Goal: Transaction & Acquisition: Purchase product/service

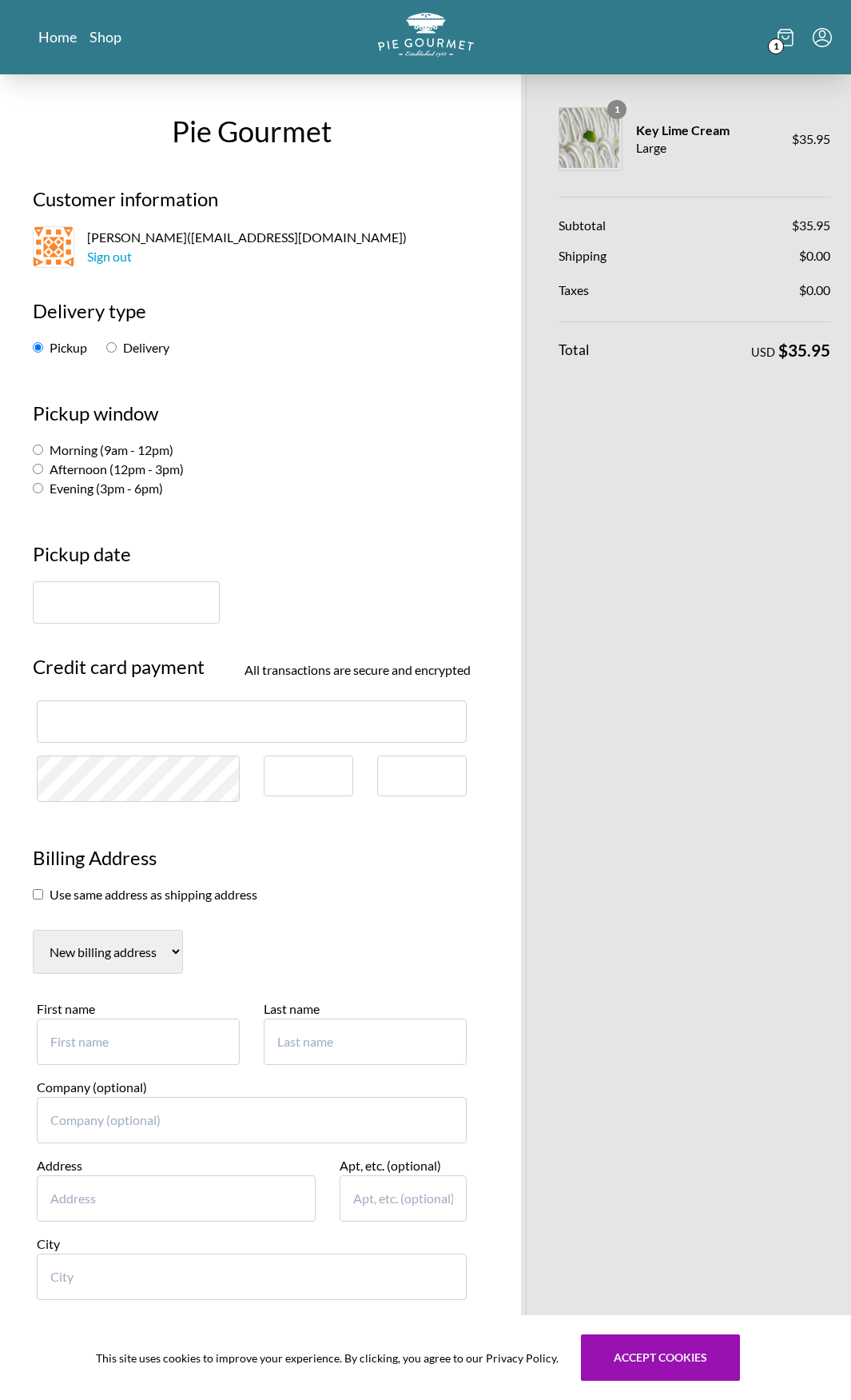
click at [142, 491] on label "Evening (3pm - 6pm)" at bounding box center [98, 488] width 130 height 16
click at [43, 491] on input "Evening (3pm - 6pm)" at bounding box center [38, 487] width 10 height 10
radio input "true"
click at [153, 596] on input "text" at bounding box center [126, 602] width 187 height 42
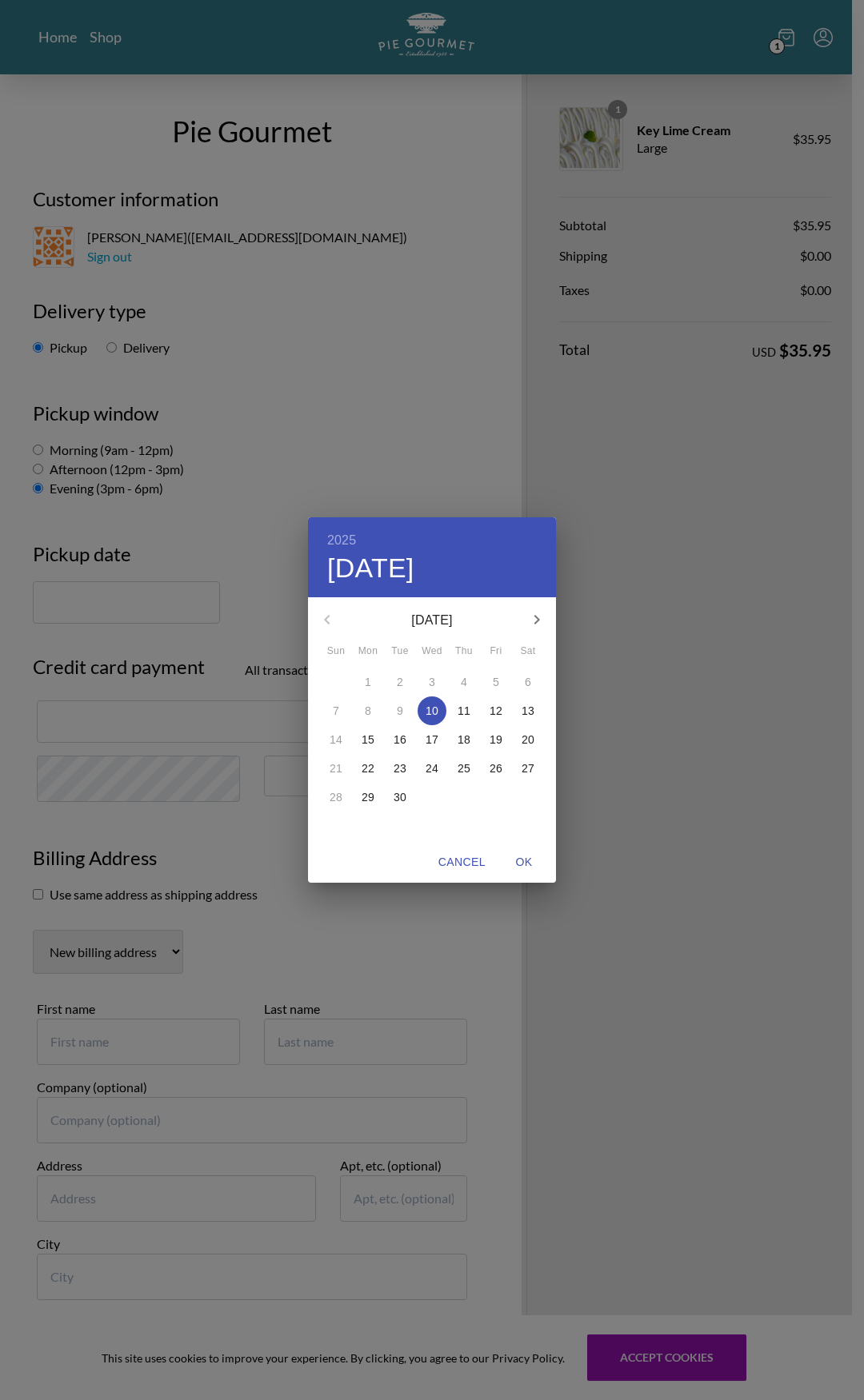
click at [498, 706] on p "12" at bounding box center [496, 710] width 13 height 16
click at [532, 861] on span "OK" at bounding box center [524, 862] width 38 height 20
type input "[DATE]"
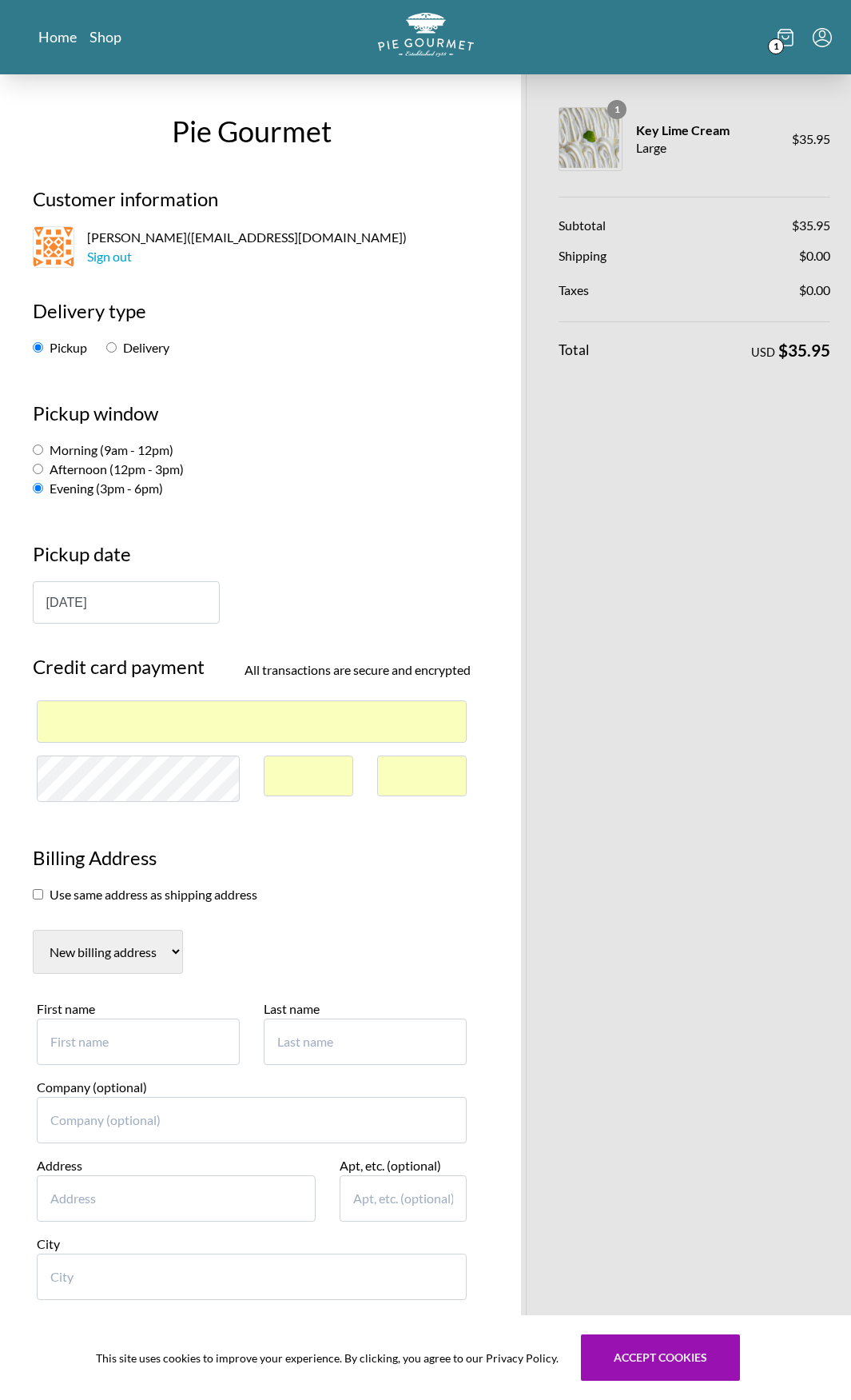
click at [39, 895] on input "checkbox" at bounding box center [38, 894] width 10 height 10
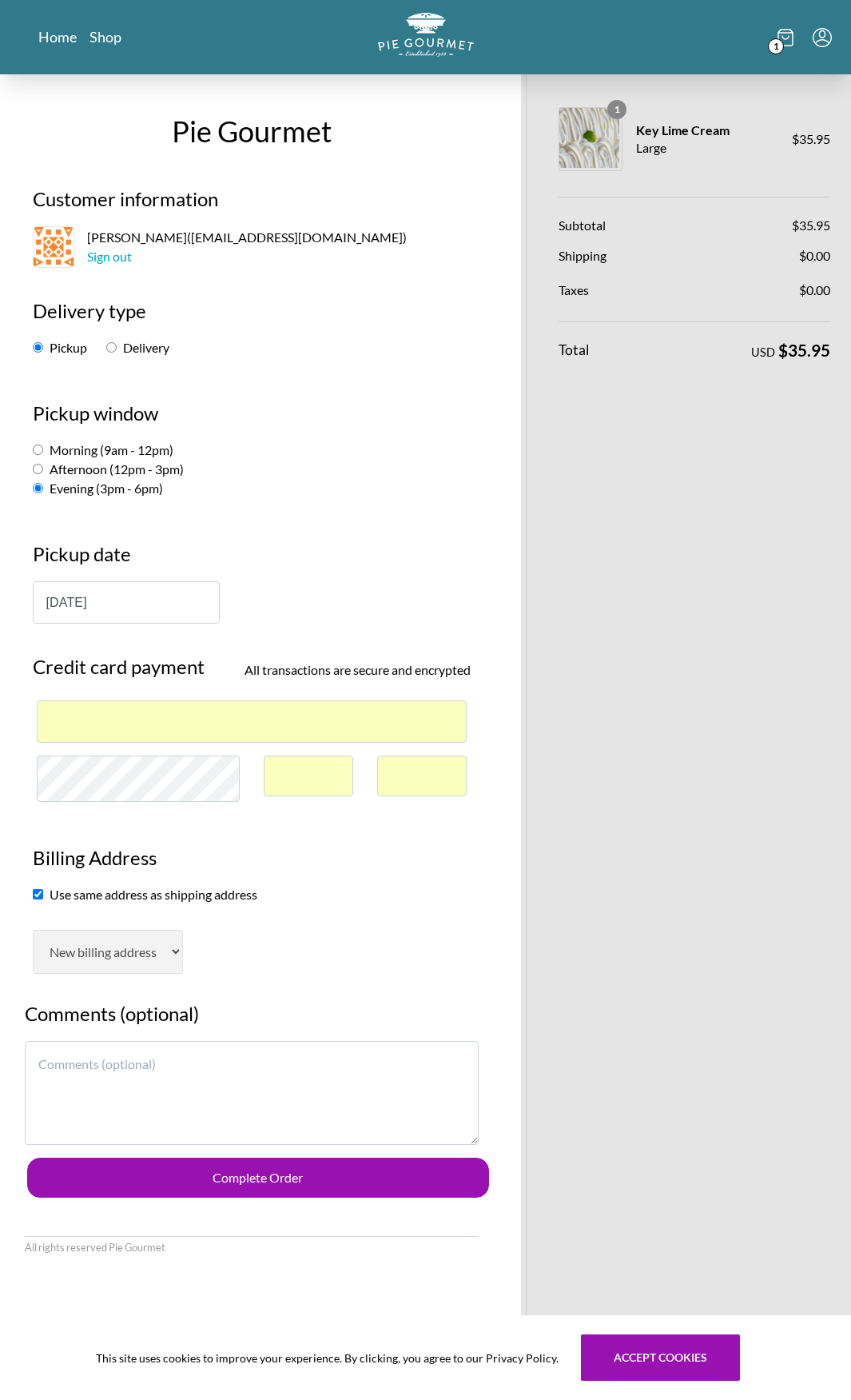
click at [42, 895] on input "checkbox" at bounding box center [38, 894] width 10 height 10
checkbox input "false"
select select "AL"
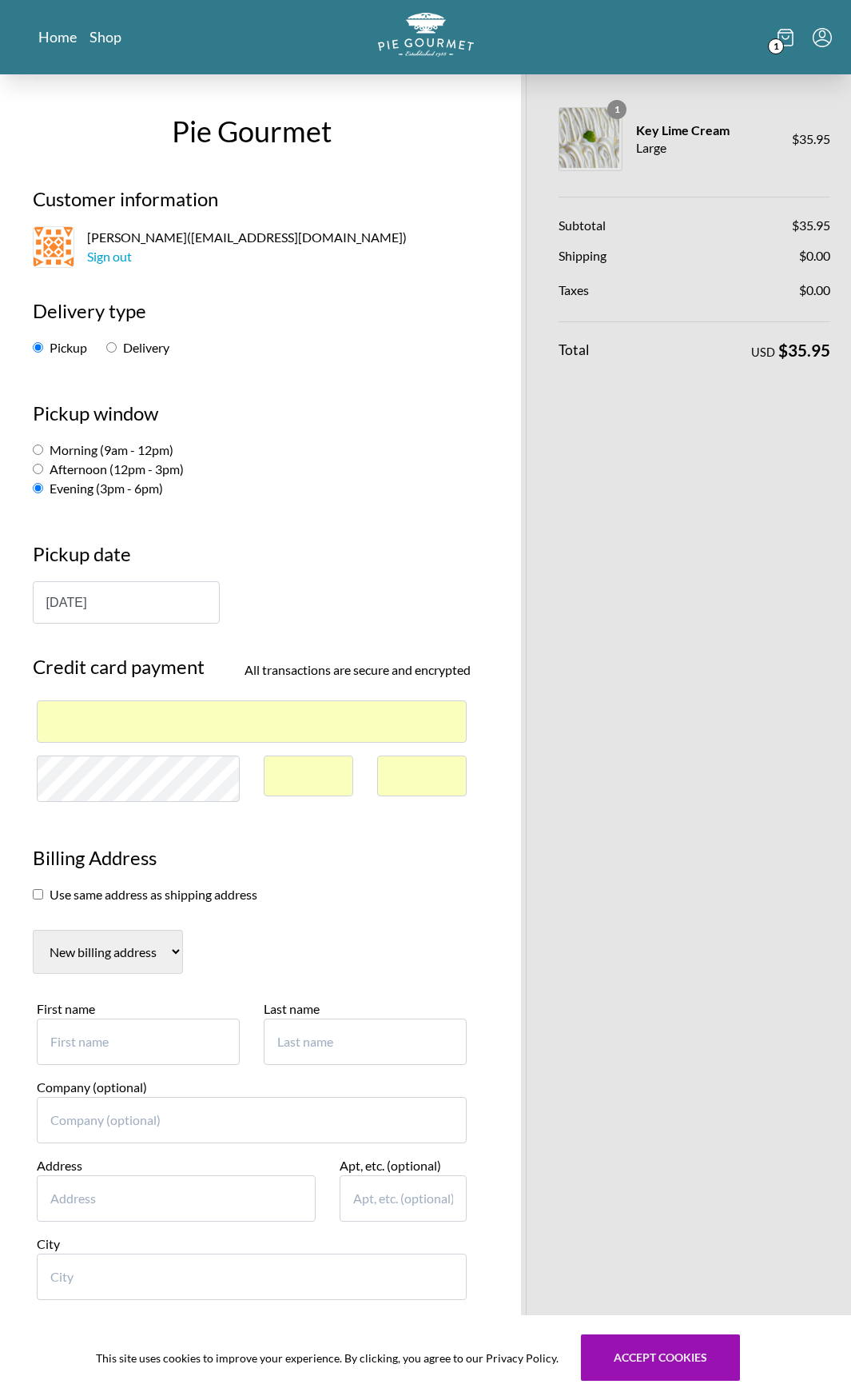
click at [116, 1029] on input "First name" at bounding box center [138, 1042] width 203 height 47
type input "Lauren"
type input "1"
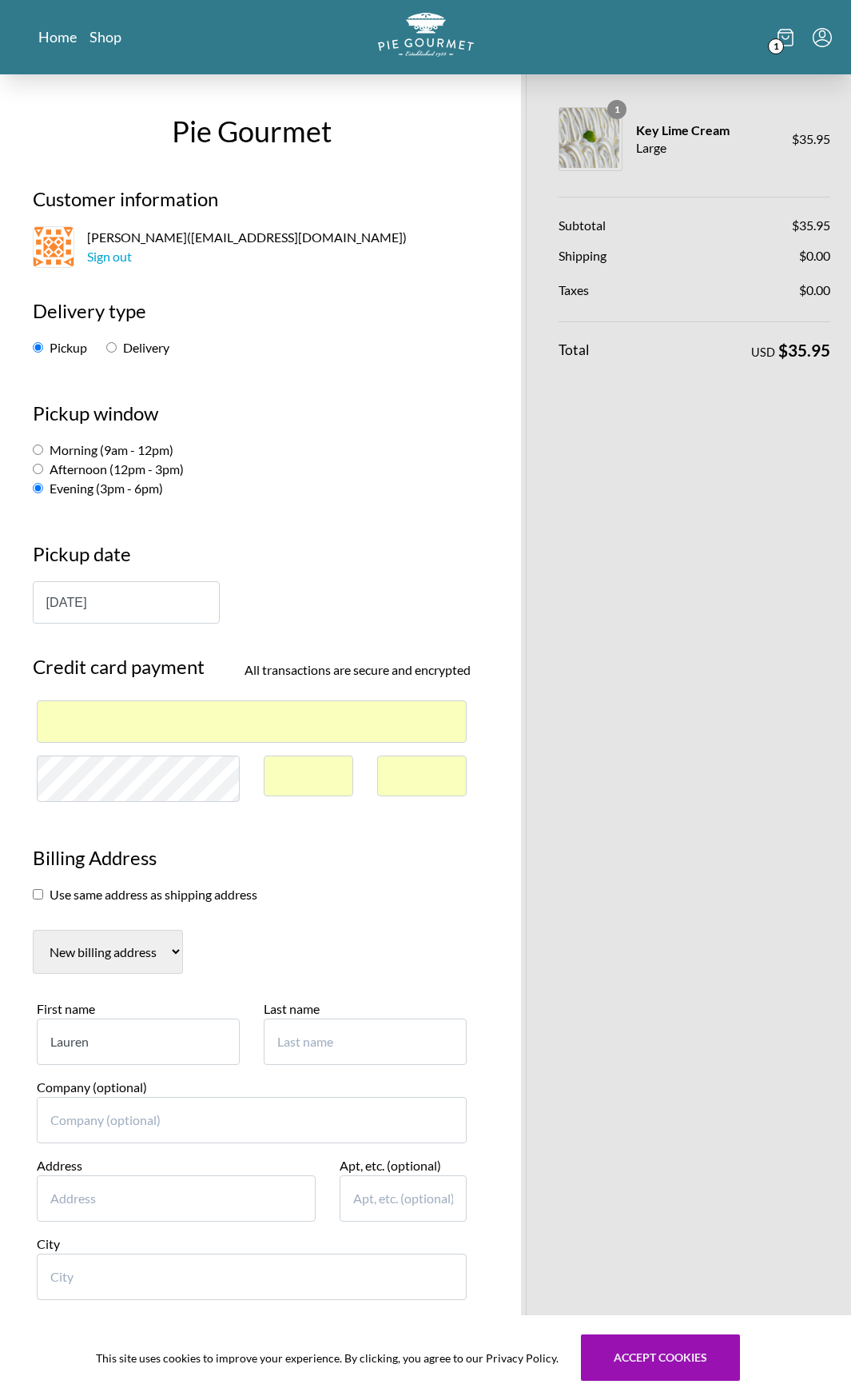
type input "[PERSON_NAME]"
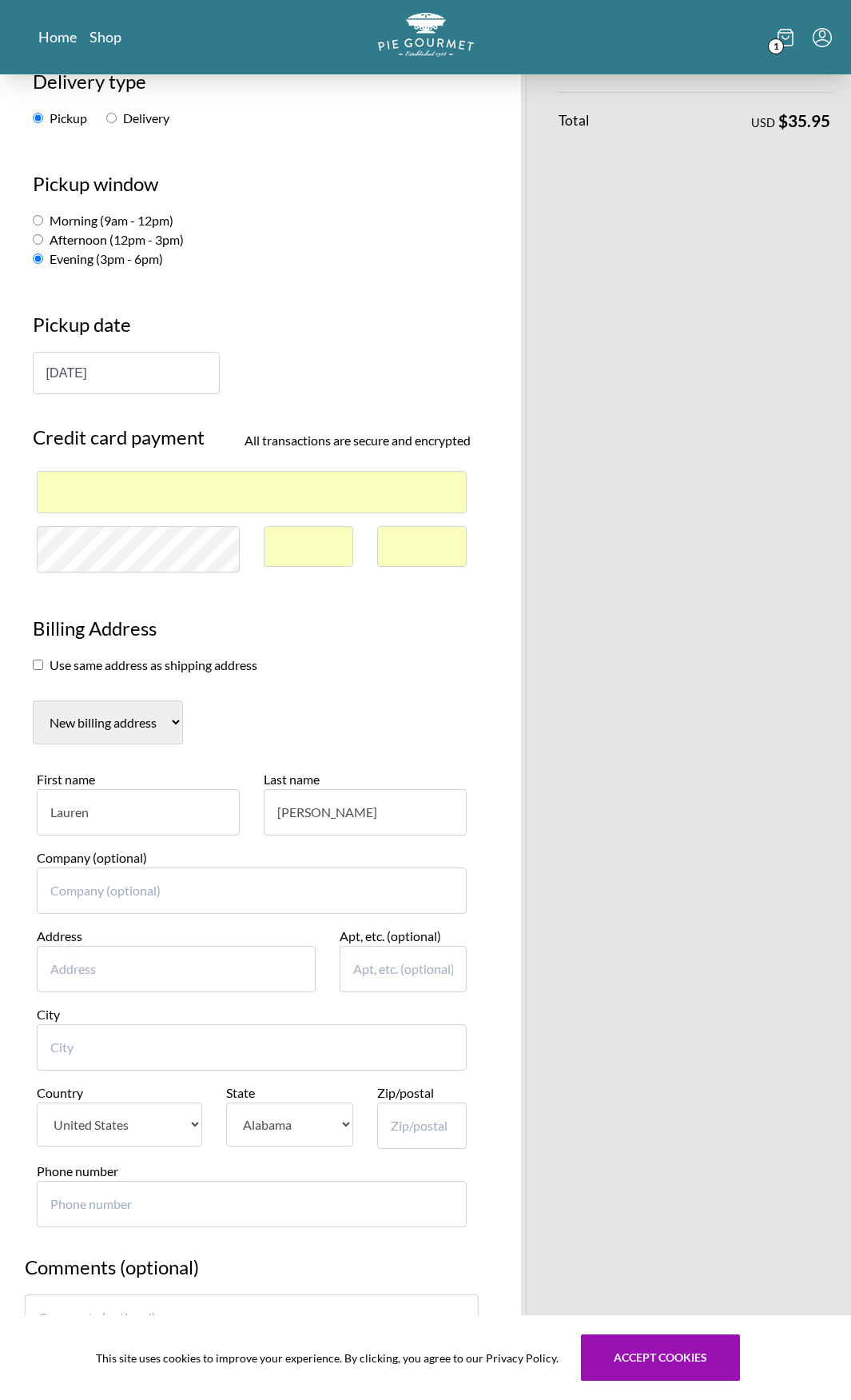
scroll to position [320, 0]
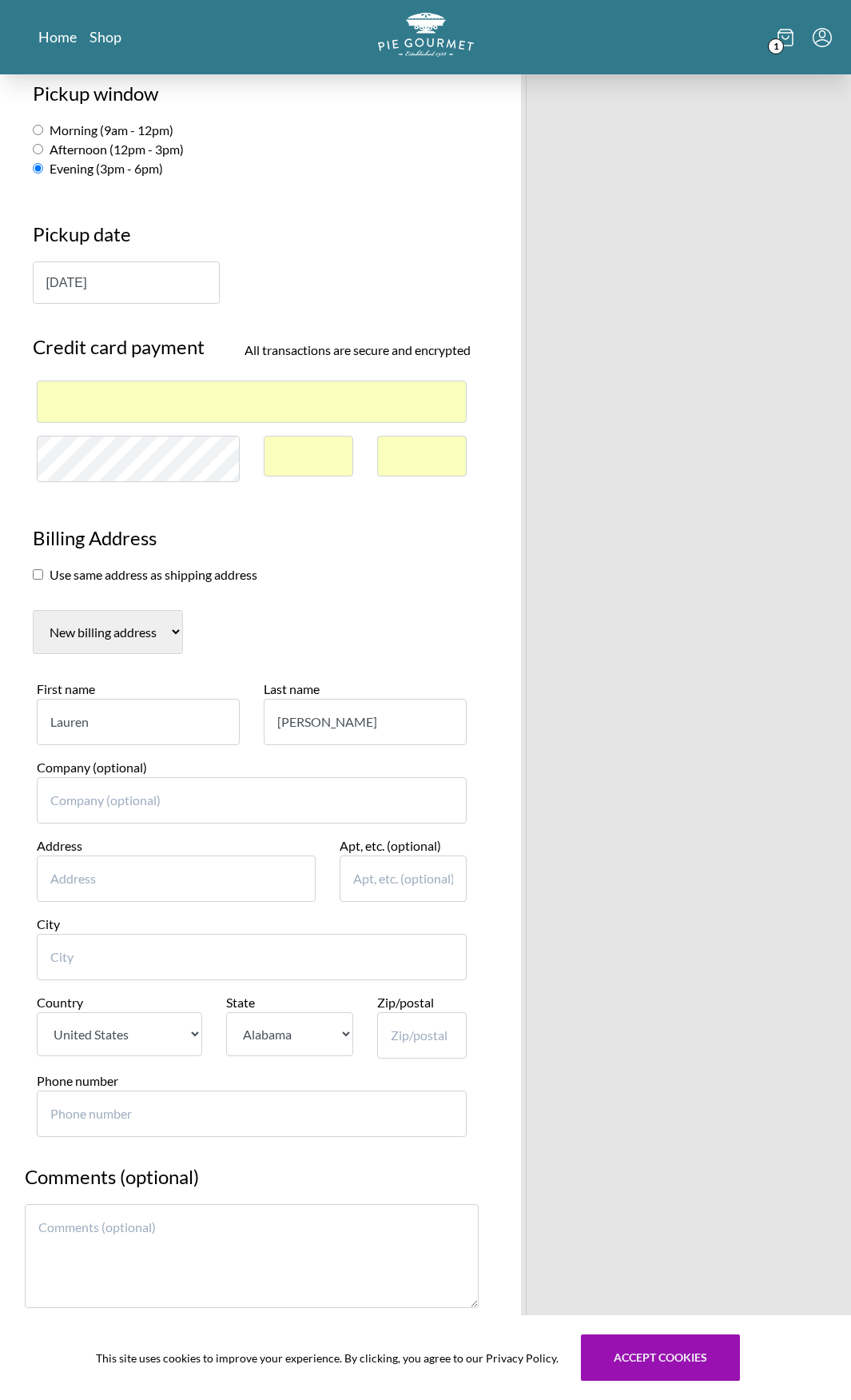
click at [187, 860] on input "Address" at bounding box center [176, 879] width 279 height 47
type input "[STREET_ADDRESS]"
type input "Apt 202"
type input "WOODBRIDGE"
select select "VA"
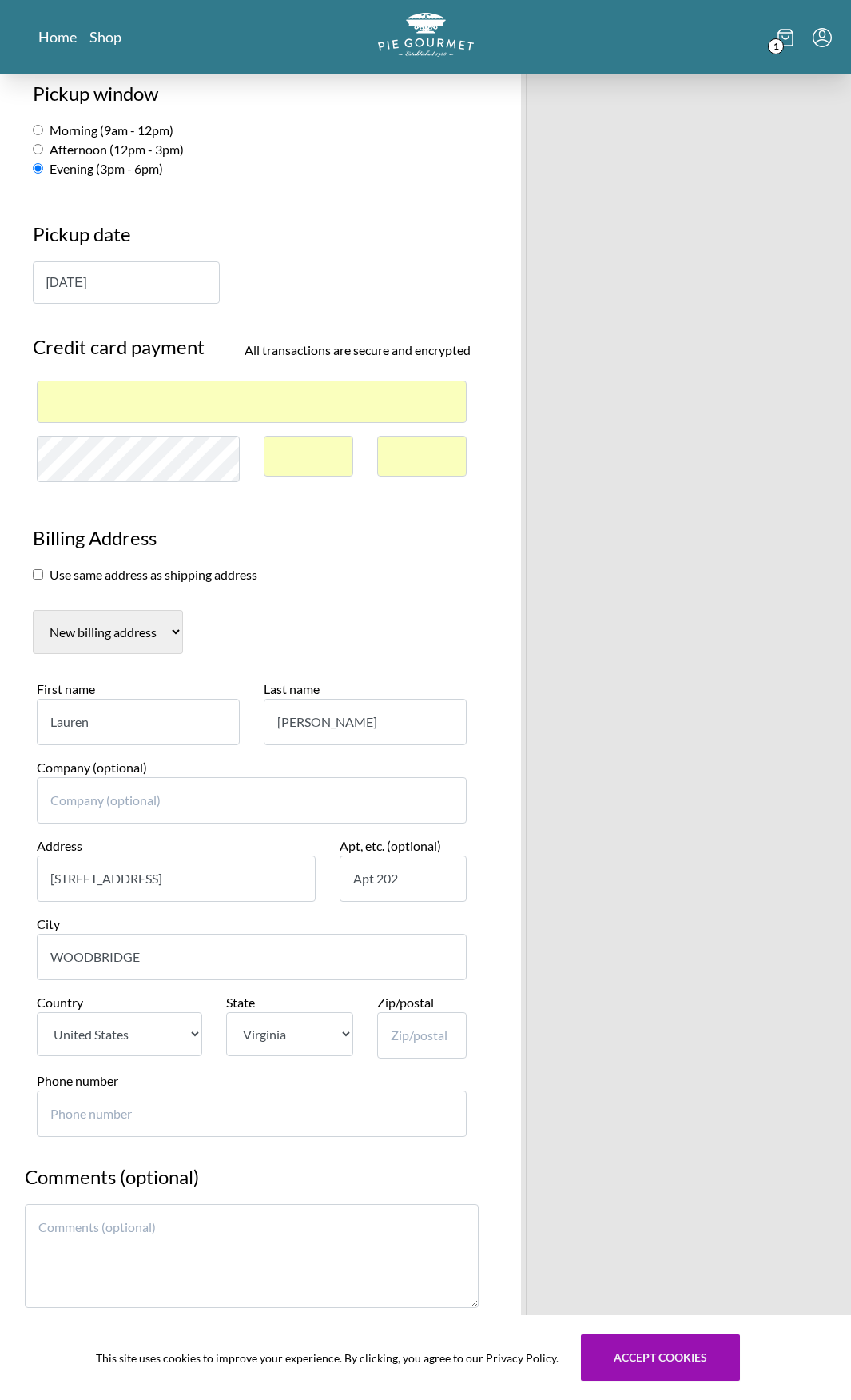
type input "22192-2705"
click at [217, 889] on input "[STREET_ADDRESS]" at bounding box center [176, 879] width 279 height 47
type input "12705 LOTTE DR"
click at [253, 1121] on input "Phone number" at bounding box center [252, 1113] width 431 height 47
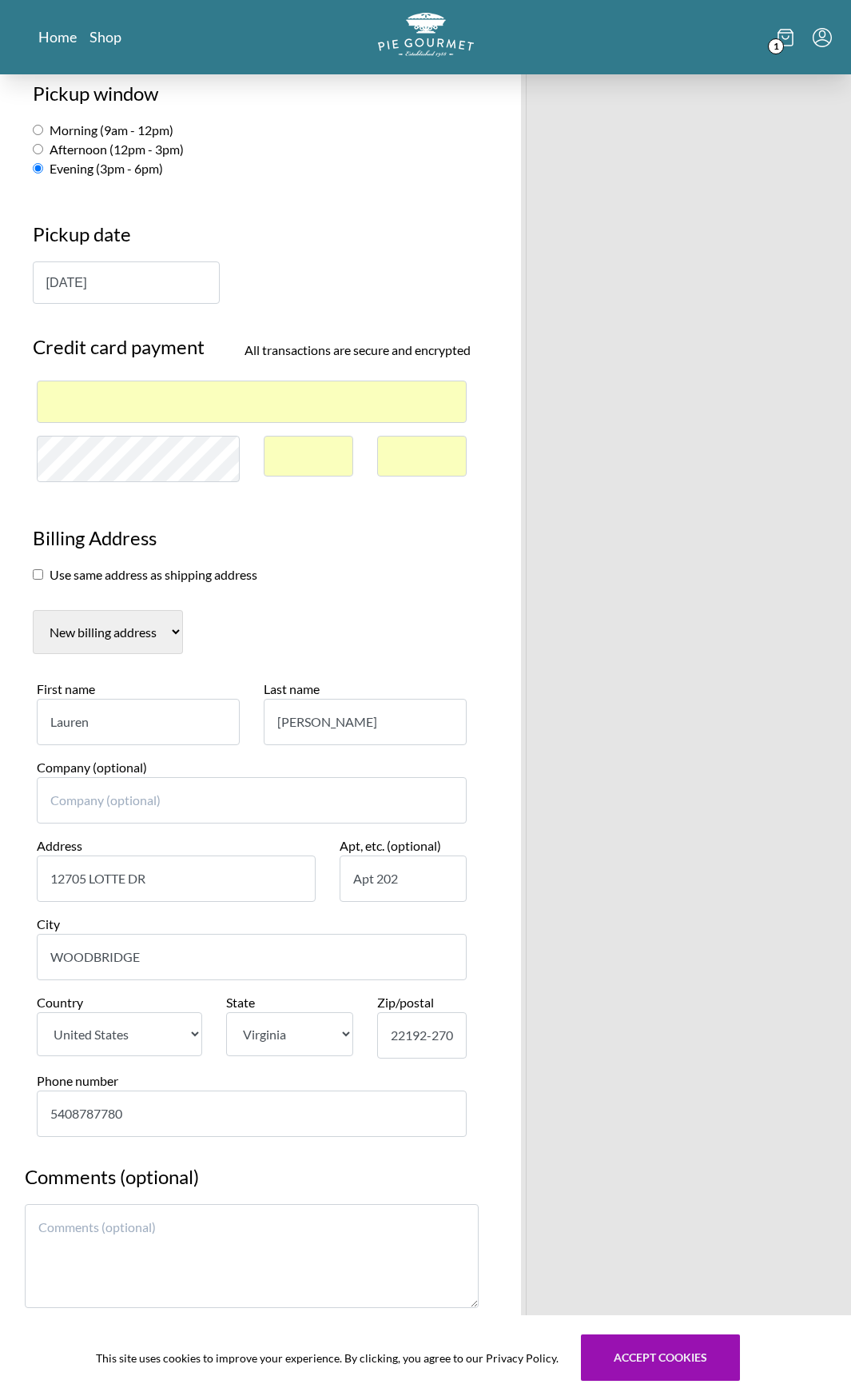
type input "5408787780"
click at [72, 1111] on input "5408787780" at bounding box center [252, 1113] width 431 height 47
click at [393, 1176] on h2 "Comments (optional)" at bounding box center [252, 1183] width 455 height 41
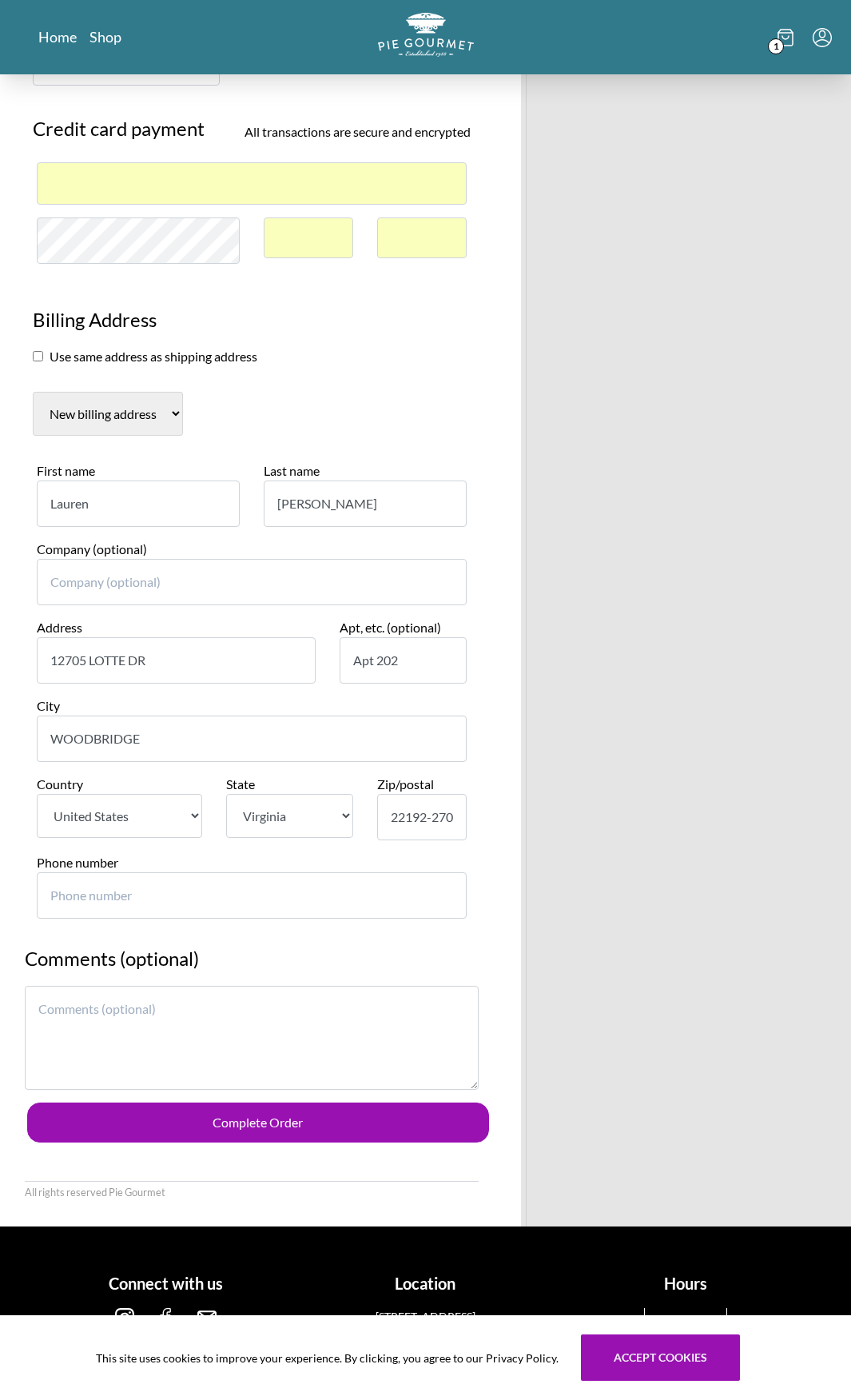
scroll to position [541, 0]
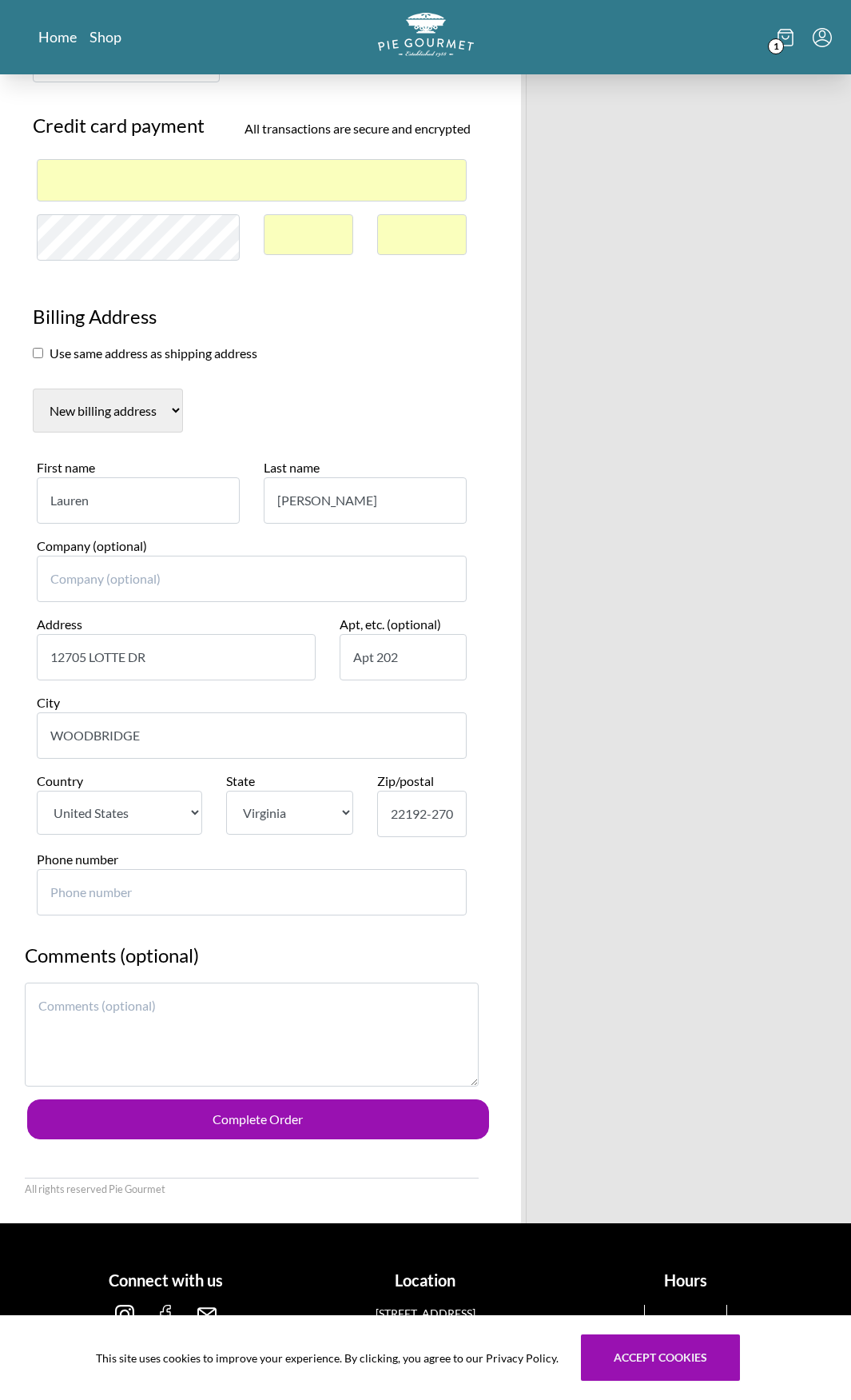
click at [301, 1039] on textarea at bounding box center [252, 1034] width 455 height 104
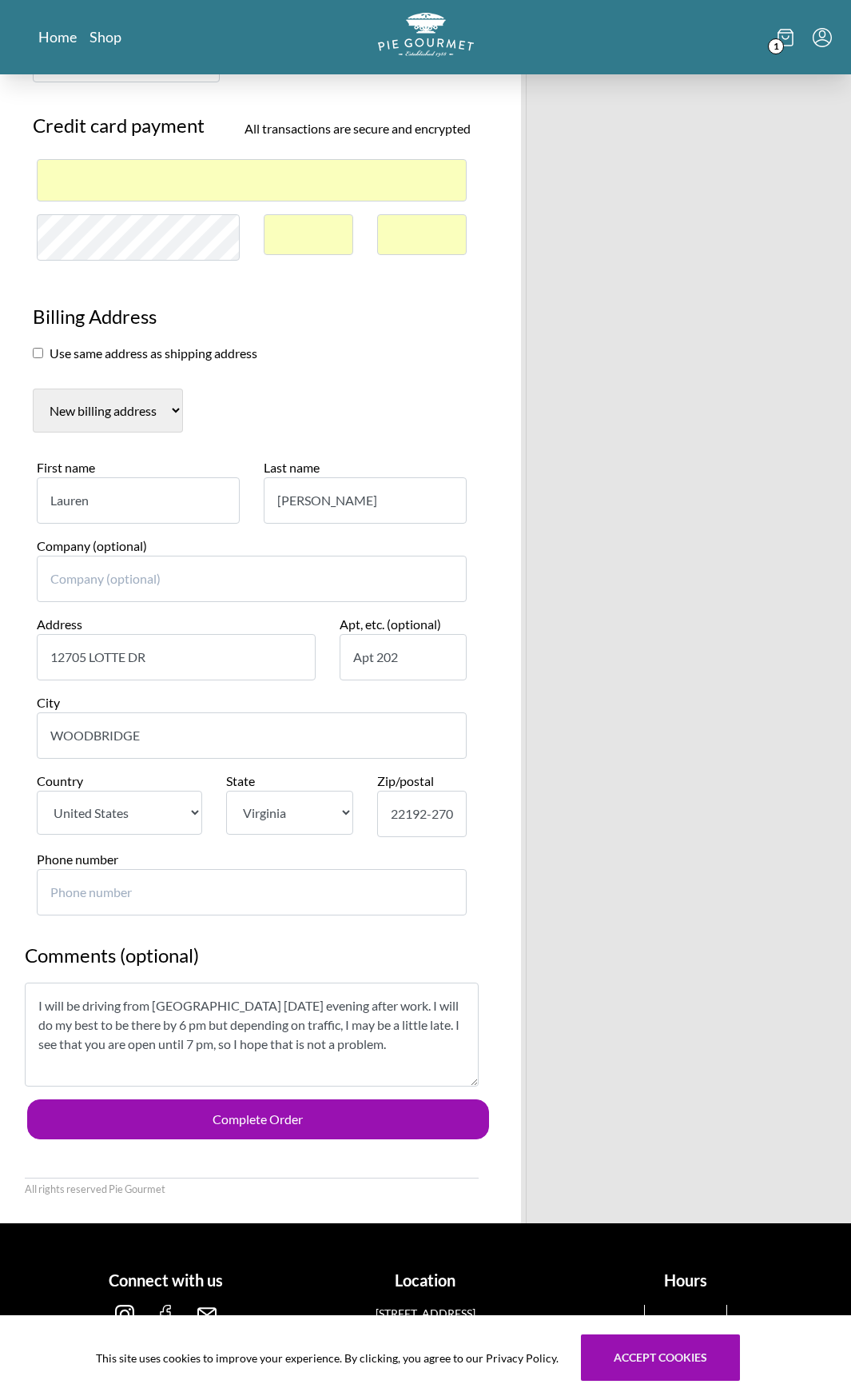
click at [255, 1055] on textarea "I will be driving from [GEOGRAPHIC_DATA] [DATE] evening after work. I will do m…" at bounding box center [252, 1034] width 455 height 104
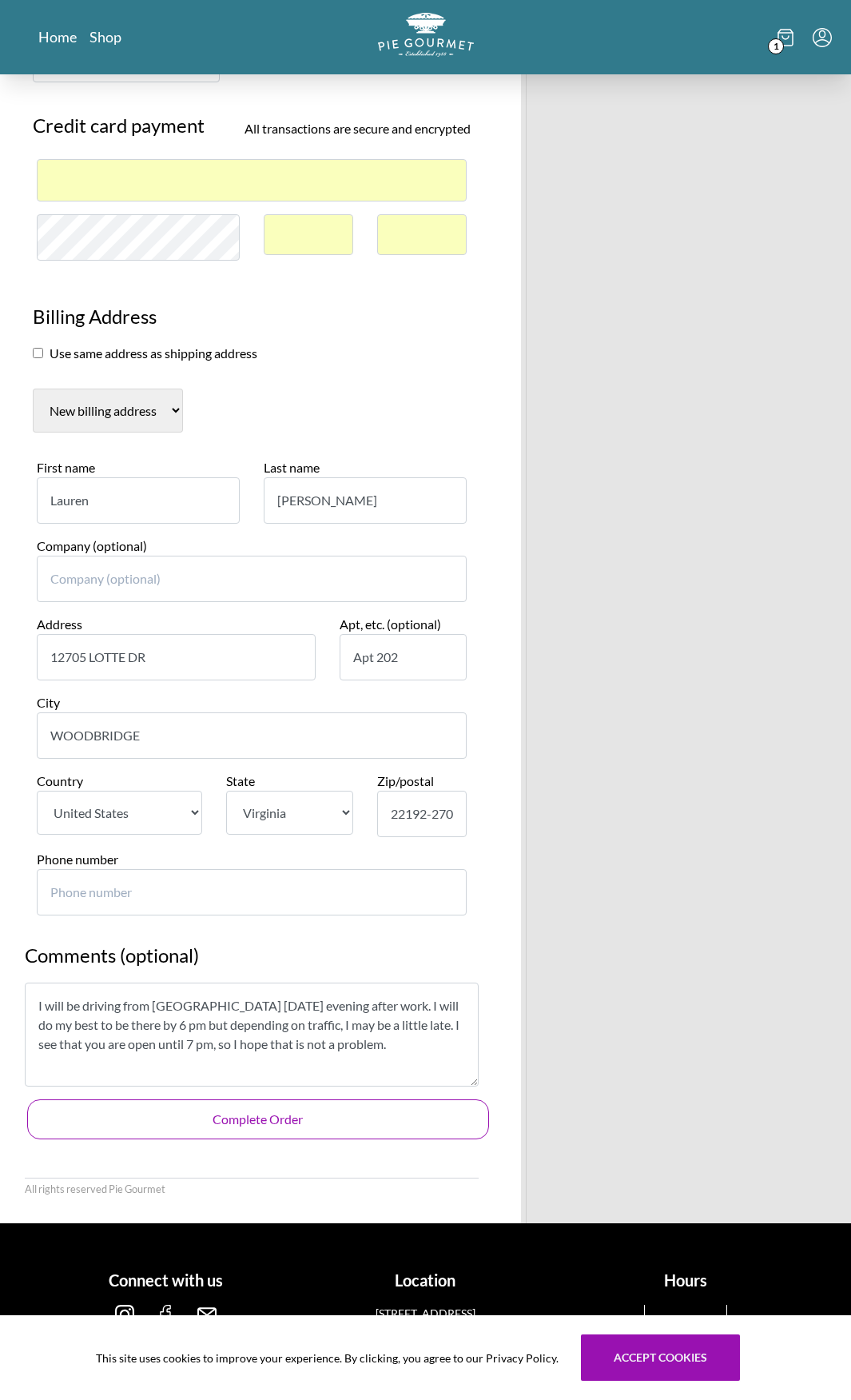
type textarea "I will be driving from [GEOGRAPHIC_DATA] [DATE] evening after work. I will do m…"
click at [265, 1121] on button "Complete Order" at bounding box center [258, 1120] width 463 height 40
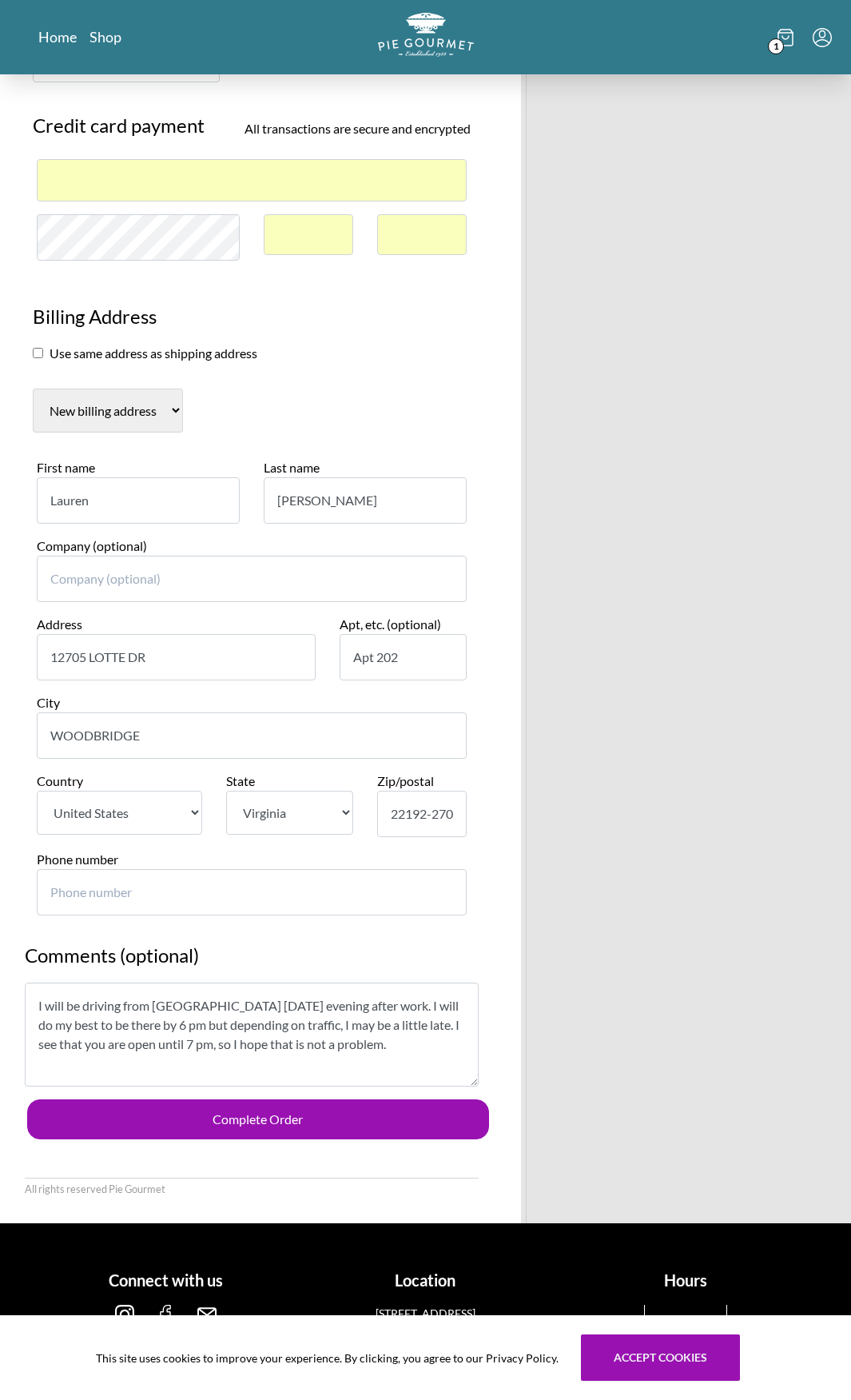
drag, startPoint x: 244, startPoint y: 894, endPoint x: -16, endPoint y: 770, distance: 288.1
click at [0, 770] on html "Home Shop 1 Pie Gourmet Customer information [PERSON_NAME] ( [EMAIL_ADDRESS][DO…" at bounding box center [425, 159] width 851 height 1400
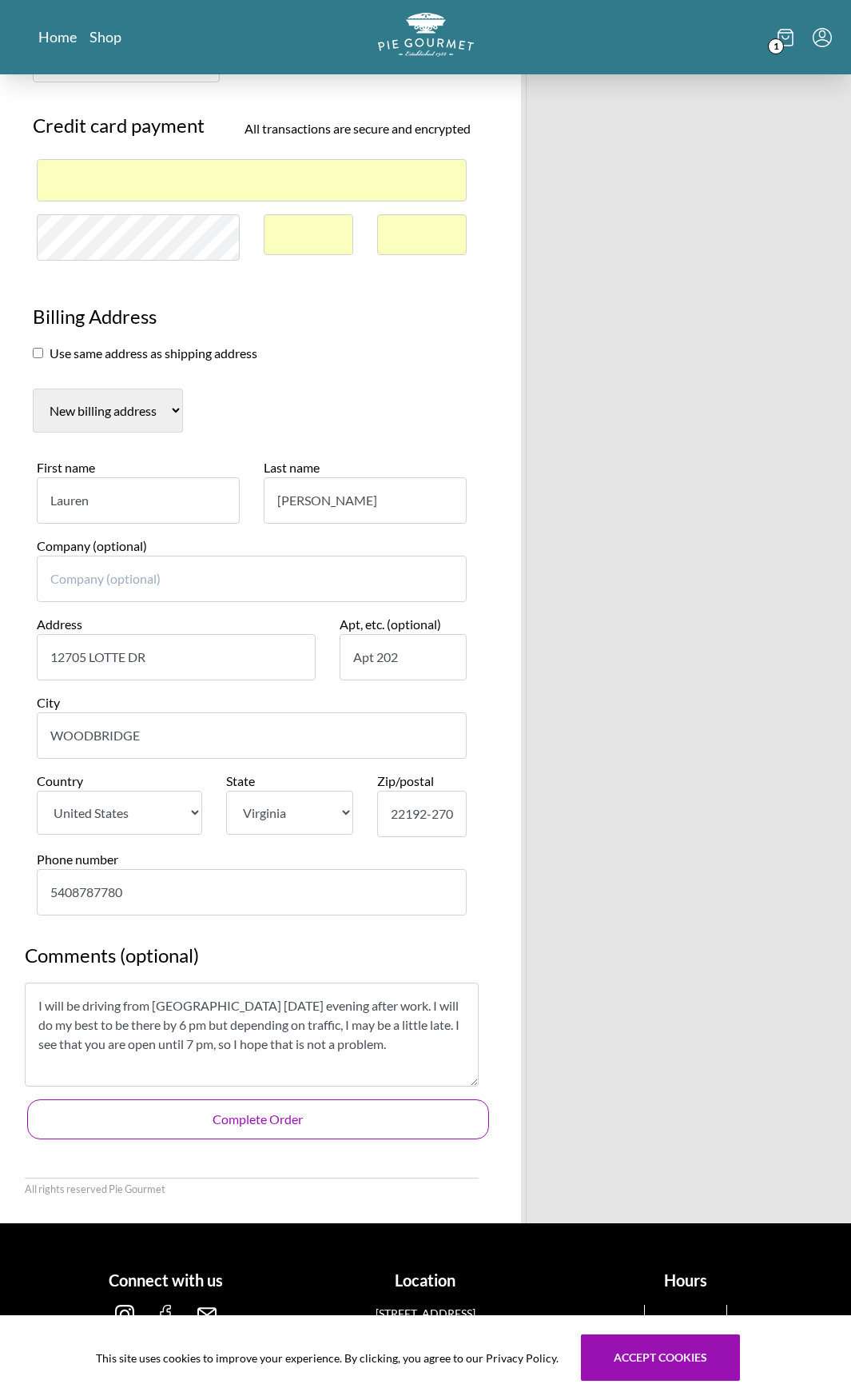
type input "5408787780"
click at [224, 1134] on button "Complete Order" at bounding box center [258, 1120] width 463 height 40
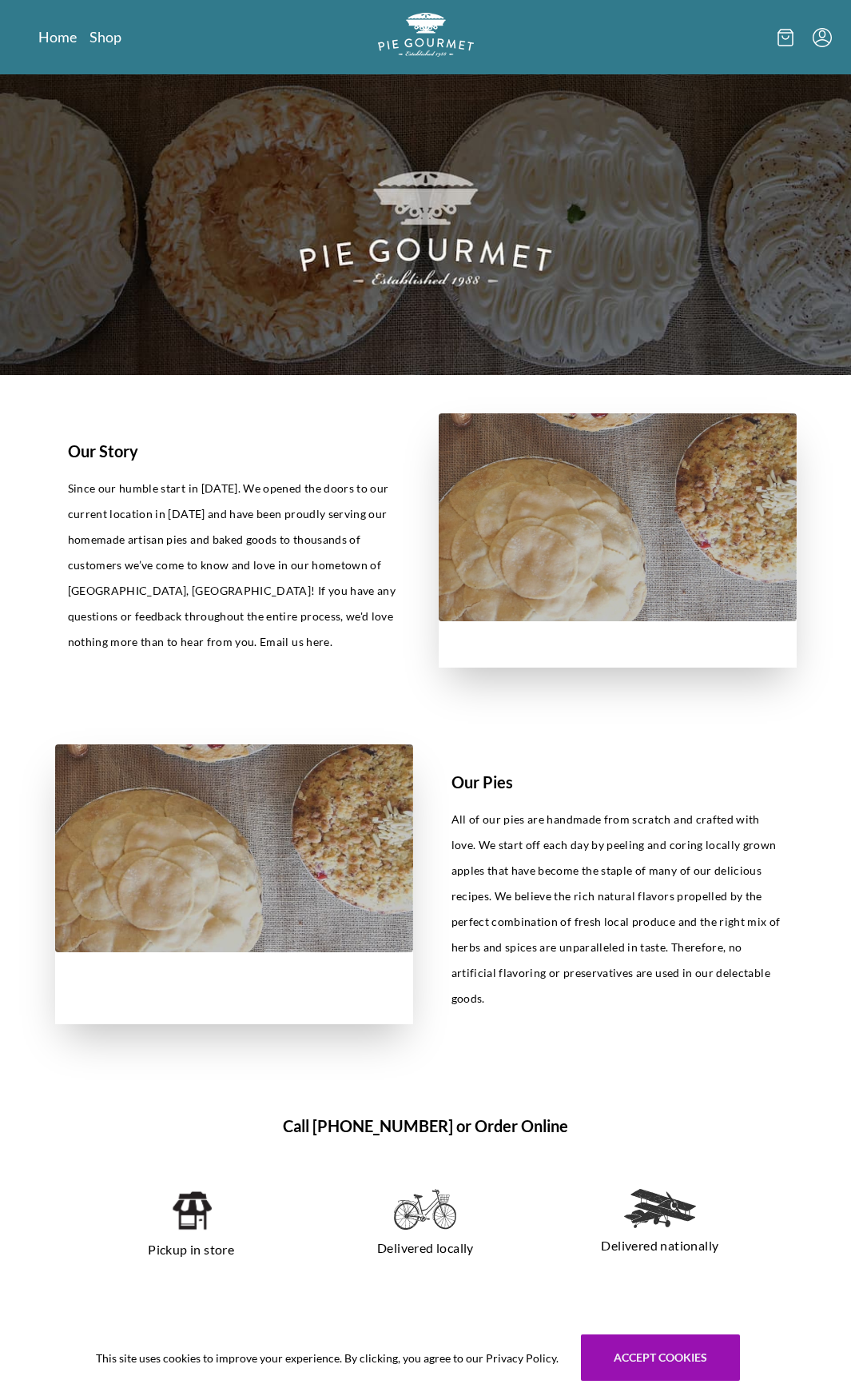
click at [676, 1382] on div "This site uses cookies to improve your experience. By clicking, you agree to ou…" at bounding box center [425, 1358] width 851 height 85
click at [625, 1365] on button "Accept cookies" at bounding box center [660, 1358] width 159 height 47
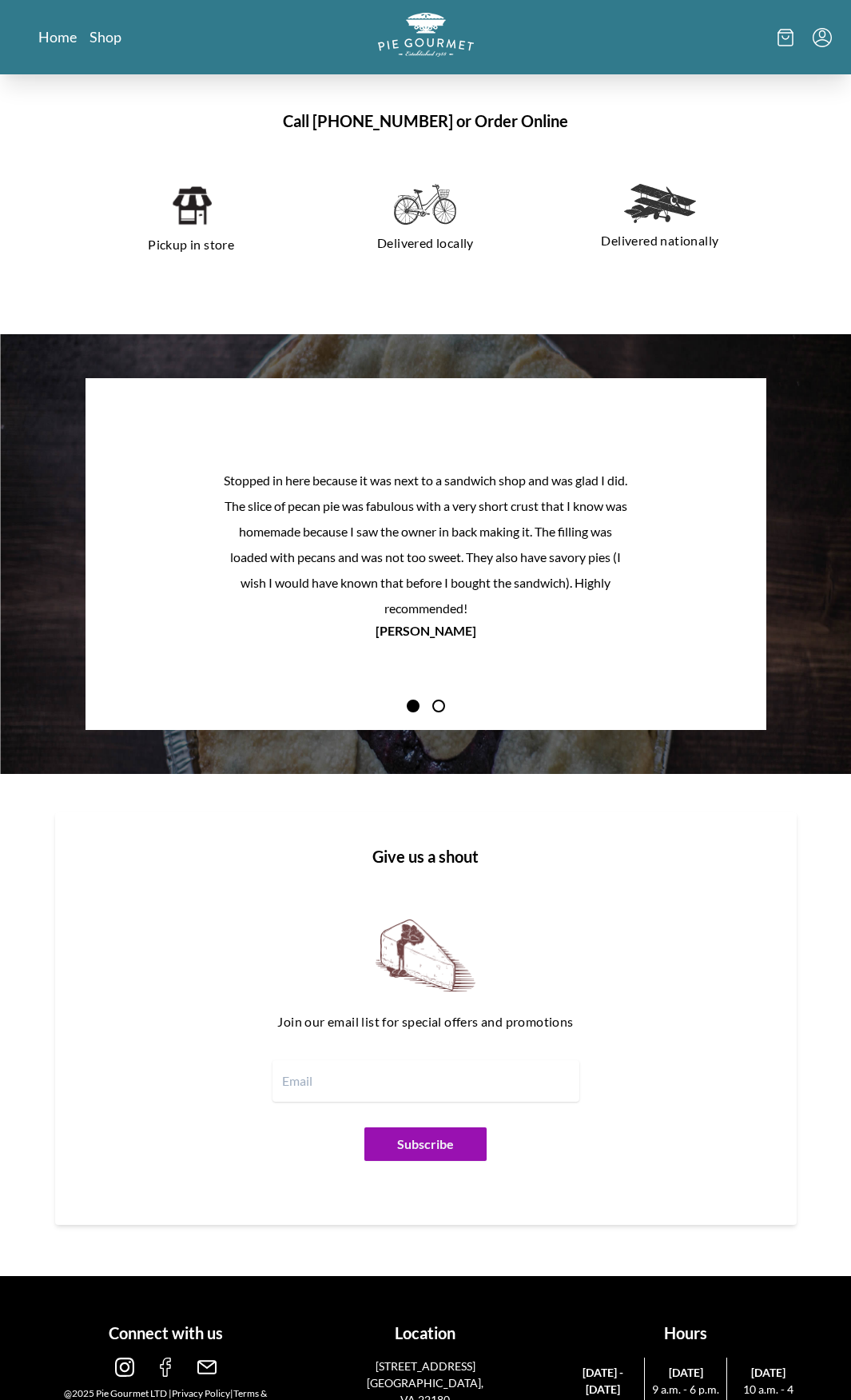
scroll to position [1033, 0]
